Goal: Information Seeking & Learning: Learn about a topic

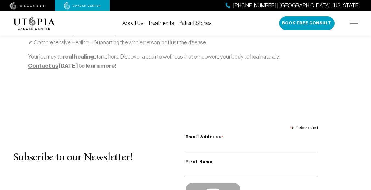
scroll to position [466, 0]
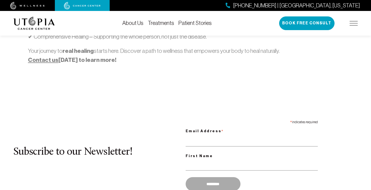
drag, startPoint x: 143, startPoint y: 86, endPoint x: 159, endPoint y: 95, distance: 18.2
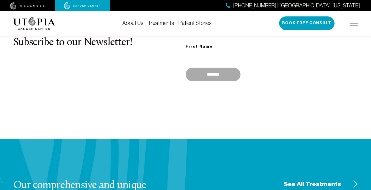
drag, startPoint x: 147, startPoint y: 93, endPoint x: 172, endPoint y: 97, distance: 25.2
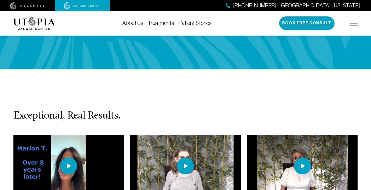
drag, startPoint x: 140, startPoint y: 102, endPoint x: 168, endPoint y: 114, distance: 30.3
click at [168, 135] on img at bounding box center [185, 166] width 111 height 62
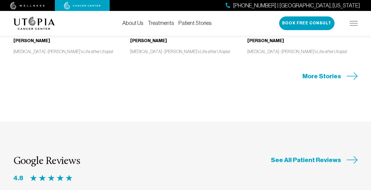
drag, startPoint x: 125, startPoint y: 106, endPoint x: 161, endPoint y: 120, distance: 38.4
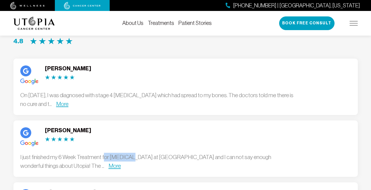
drag, startPoint x: 103, startPoint y: 104, endPoint x: 140, endPoint y: 115, distance: 38.9
click at [136, 128] on div "[PERSON_NAME] I just finished my 6 Week Treatment for [MEDICAL_DATA] at [GEOGRA…" at bounding box center [157, 149] width 274 height 43
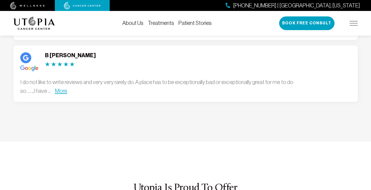
drag, startPoint x: 108, startPoint y: 105, endPoint x: 154, endPoint y: 118, distance: 47.2
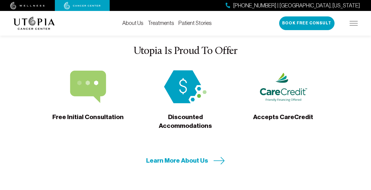
drag, startPoint x: 124, startPoint y: 108, endPoint x: 159, endPoint y: 117, distance: 35.9
click at [157, 116] on div "Utopia Is Proud To Offer Free Initial Consultation Discounted Accommodations Ac…" at bounding box center [185, 105] width 351 height 119
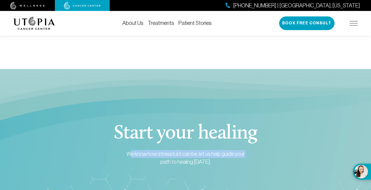
drag, startPoint x: 134, startPoint y: 107, endPoint x: 168, endPoint y: 116, distance: 35.5
click at [166, 150] on p "We know how stressful it can be, let us help guide your path to healing [DATE]." at bounding box center [186, 158] width 120 height 16
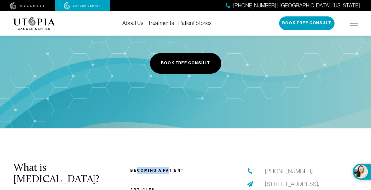
drag, startPoint x: 145, startPoint y: 109, endPoint x: 177, endPoint y: 119, distance: 34.1
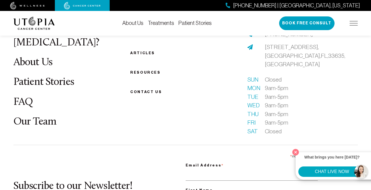
drag, startPoint x: 137, startPoint y: 107, endPoint x: 175, endPoint y: 120, distance: 40.9
click at [175, 152] on div "Subscribe to our Newsletter! * indicates required Email Address * First Name **…" at bounding box center [185, 190] width 345 height 76
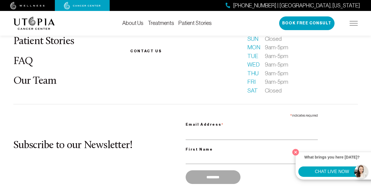
scroll to position [2237, 0]
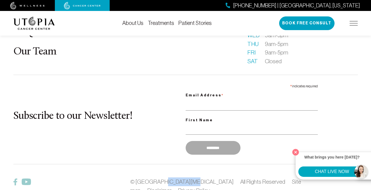
click at [187, 122] on div "What is [MEDICAL_DATA]? About Us Patient Stories FAQ Our Team Becoming a patien…" at bounding box center [185, 88] width 351 height 265
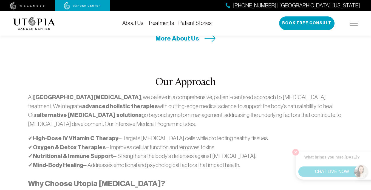
scroll to position [0, 0]
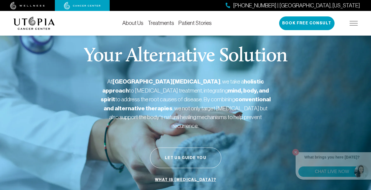
drag, startPoint x: 217, startPoint y: 135, endPoint x: 210, endPoint y: 40, distance: 94.6
click at [352, 22] on img at bounding box center [354, 23] width 8 height 4
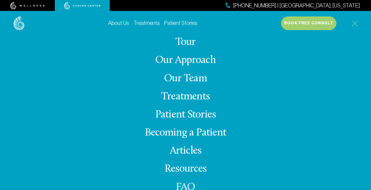
click at [189, 79] on link "Our Team" at bounding box center [185, 79] width 43 height 11
